Goal: Task Accomplishment & Management: Manage account settings

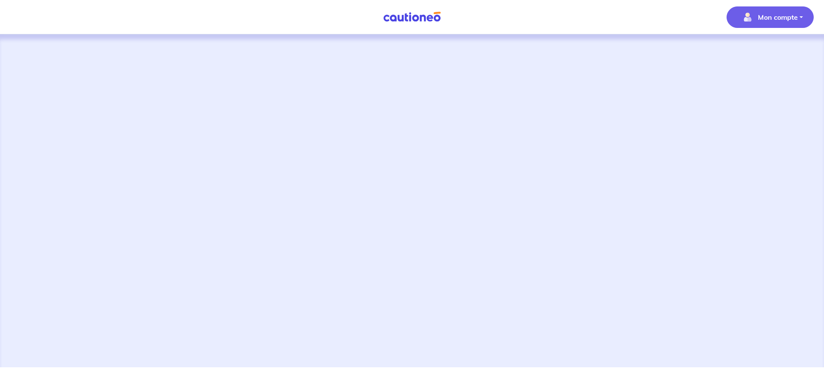
click at [763, 16] on p "Mon compte" at bounding box center [778, 17] width 40 height 10
click at [758, 52] on link "Mes informations" at bounding box center [761, 53] width 69 height 14
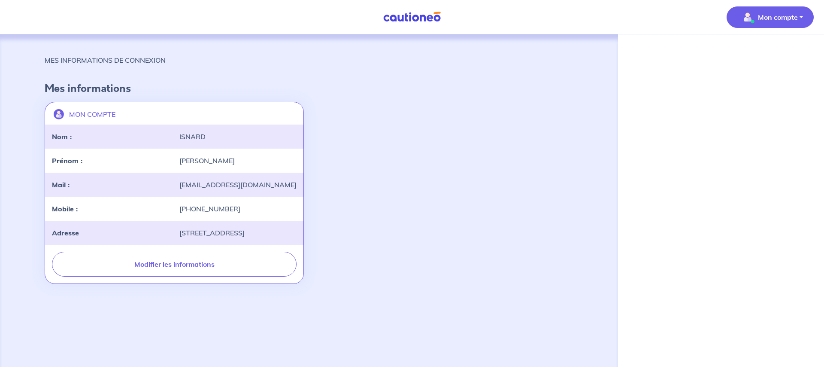
click at [413, 18] on img at bounding box center [412, 17] width 64 height 11
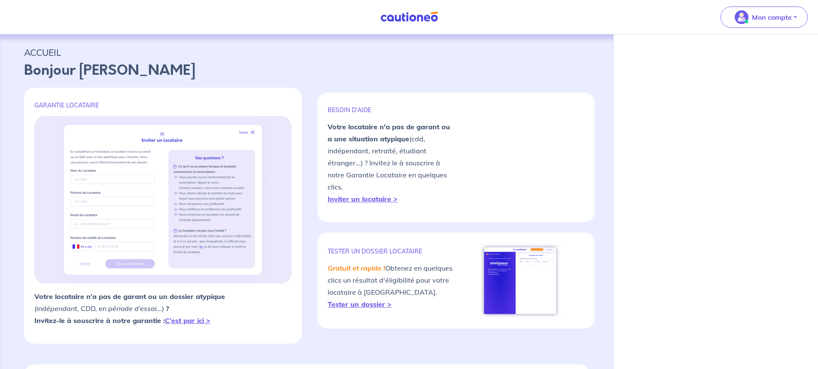
select select "FR"
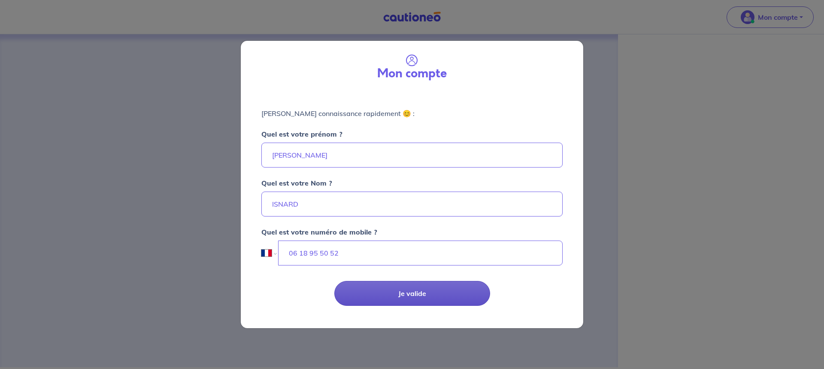
click at [396, 300] on button "Je valide" at bounding box center [412, 293] width 156 height 25
